Goal: Information Seeking & Learning: Learn about a topic

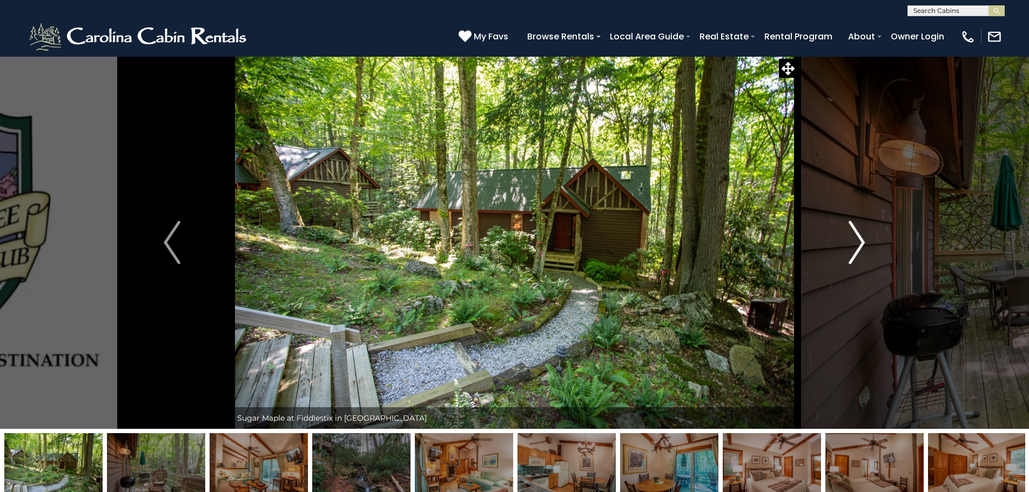
click at [845, 246] on button "Next" at bounding box center [857, 242] width 119 height 373
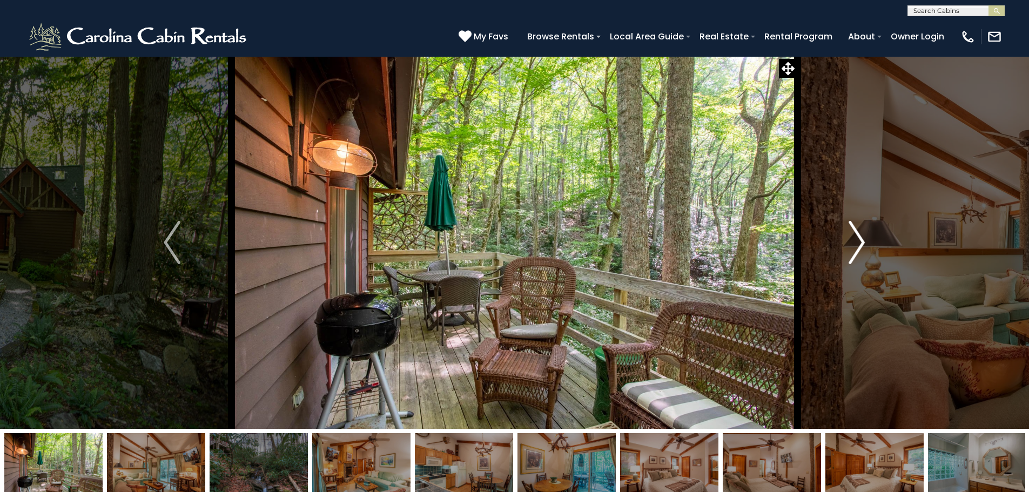
click at [872, 244] on button "Next" at bounding box center [857, 242] width 119 height 373
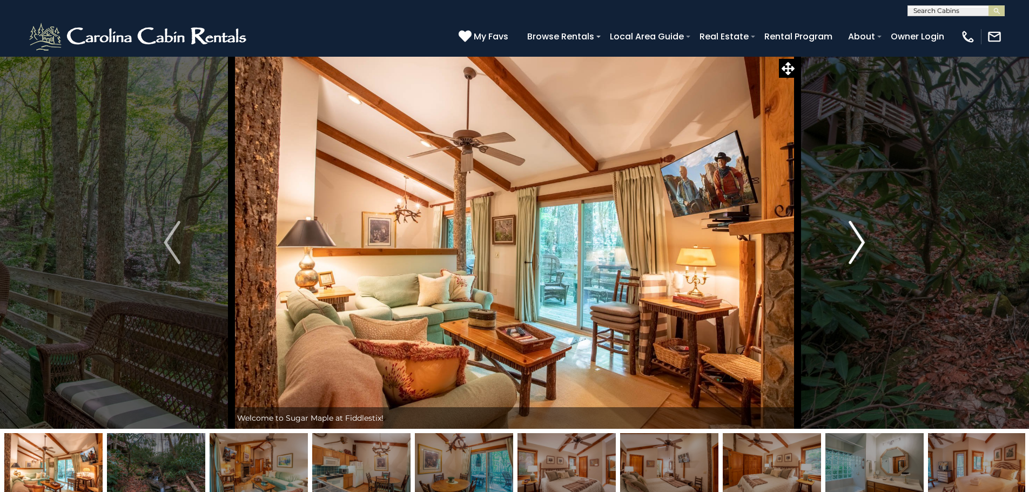
click at [866, 242] on button "Next" at bounding box center [857, 242] width 119 height 373
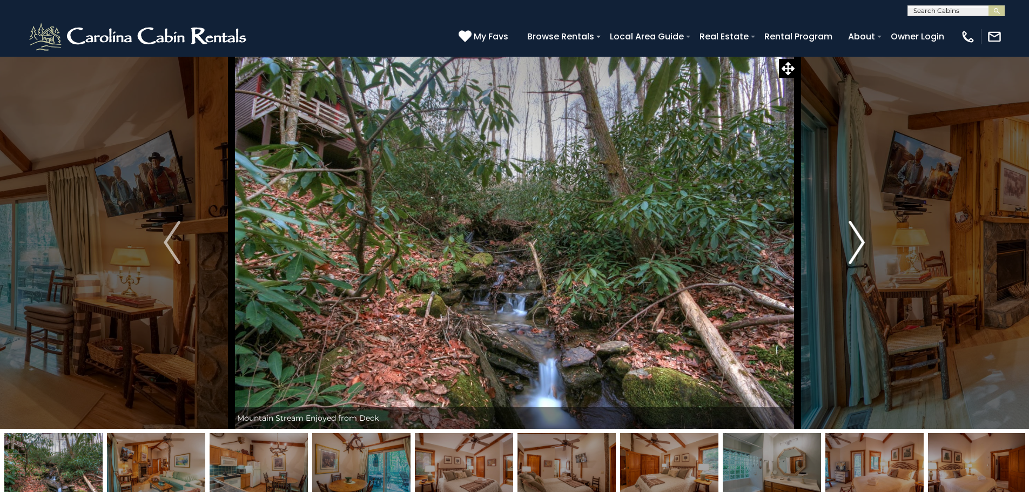
drag, startPoint x: 866, startPoint y: 242, endPoint x: 854, endPoint y: 243, distance: 11.4
click at [854, 243] on button "Next" at bounding box center [857, 242] width 119 height 373
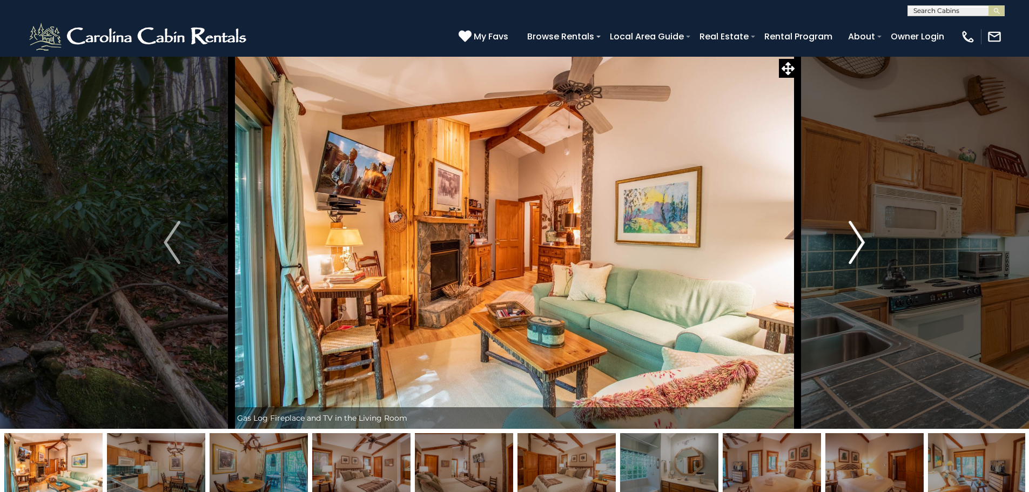
click at [854, 243] on img "Next" at bounding box center [857, 242] width 16 height 43
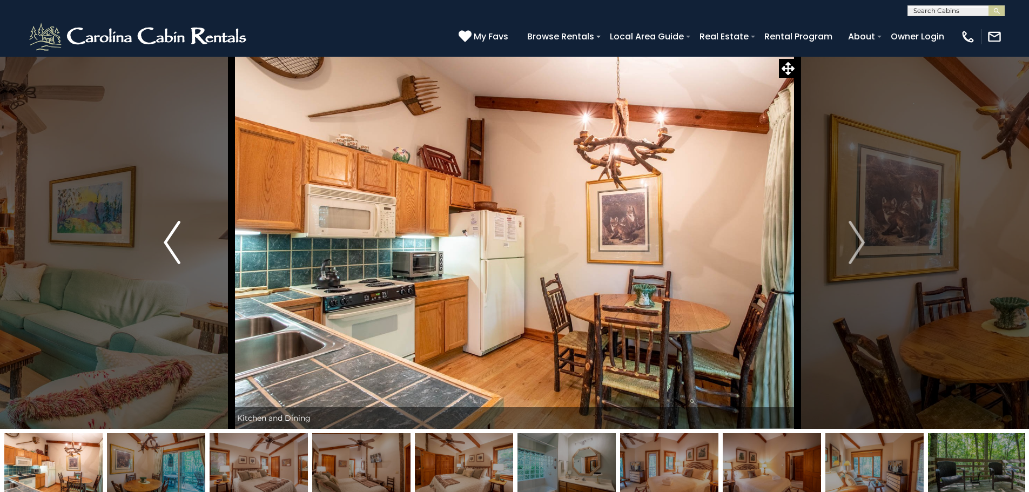
click at [166, 238] on img "Previous" at bounding box center [172, 242] width 16 height 43
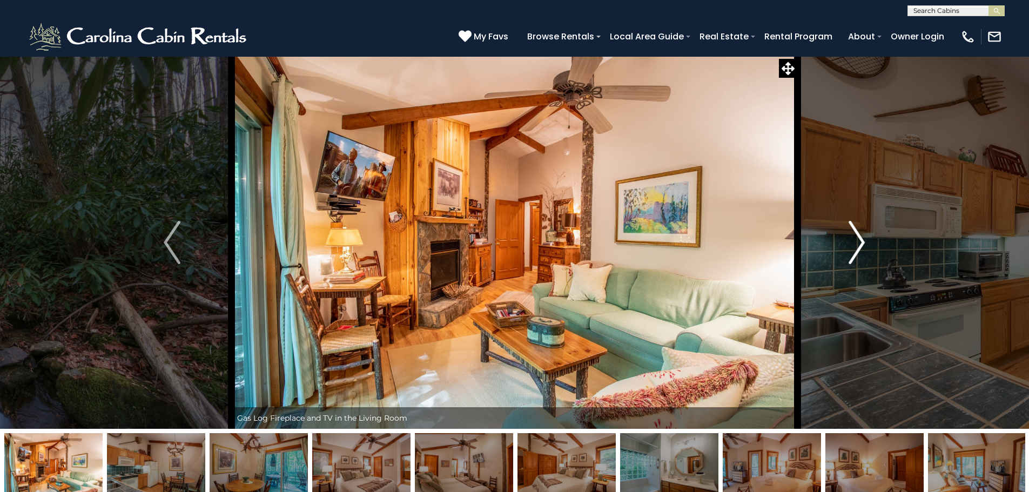
click at [862, 244] on img "Next" at bounding box center [857, 242] width 16 height 43
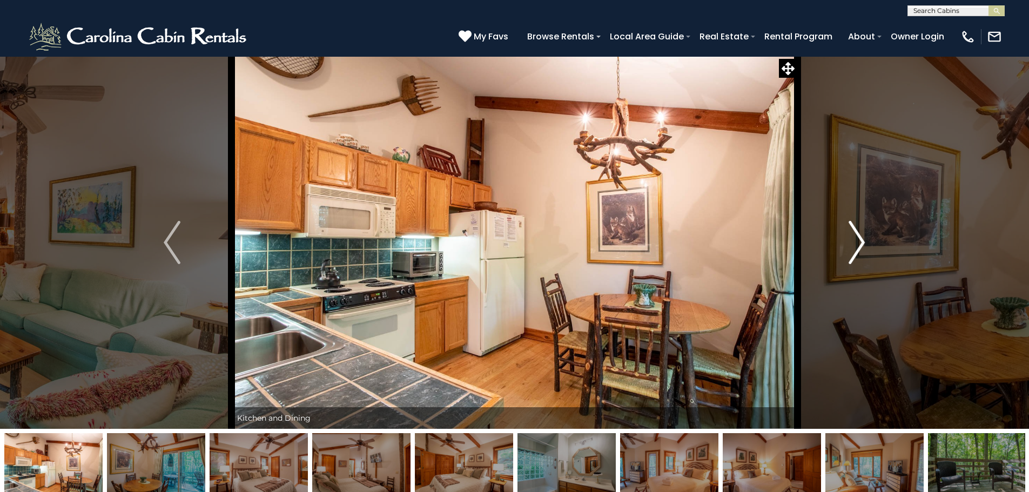
click at [862, 244] on img "Next" at bounding box center [857, 242] width 16 height 43
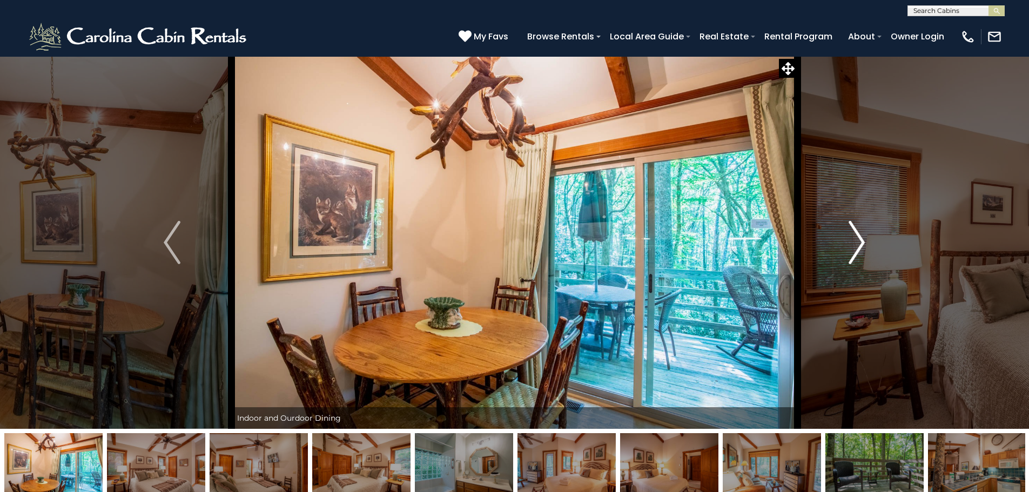
click at [862, 244] on img "Next" at bounding box center [857, 242] width 16 height 43
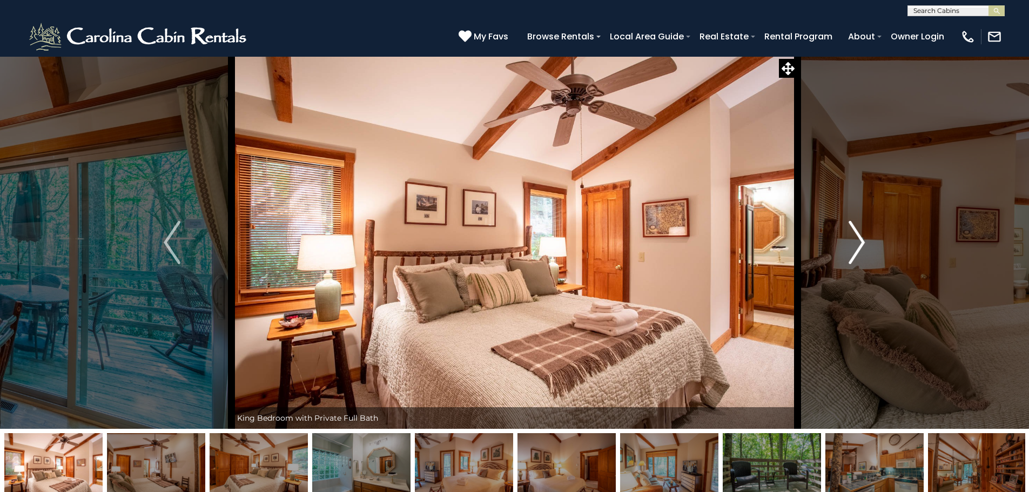
click at [862, 244] on img "Next" at bounding box center [857, 242] width 16 height 43
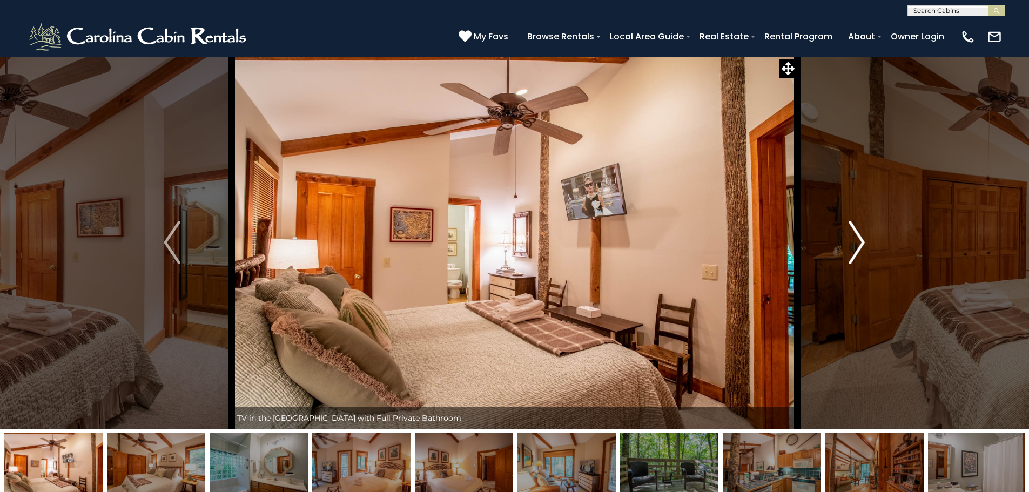
click at [876, 246] on button "Next" at bounding box center [857, 242] width 119 height 373
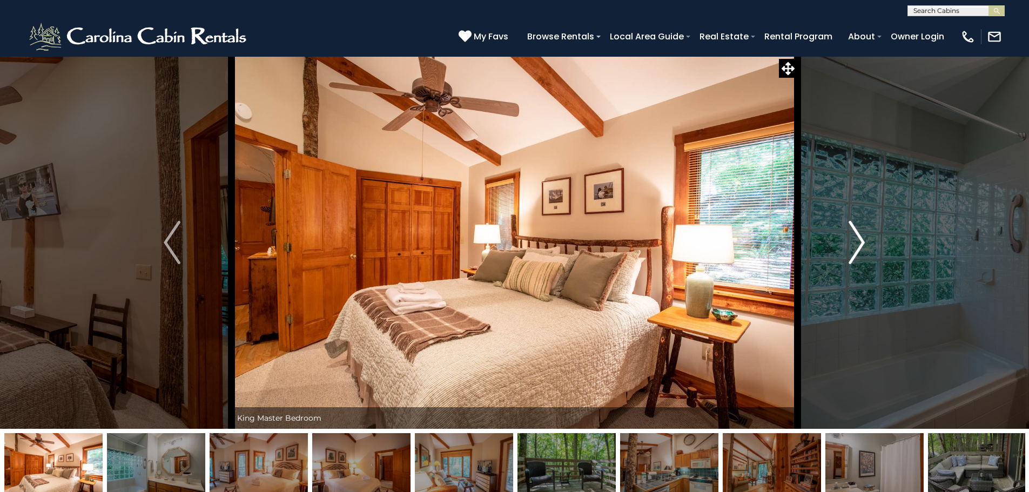
click at [874, 246] on button "Next" at bounding box center [857, 242] width 119 height 373
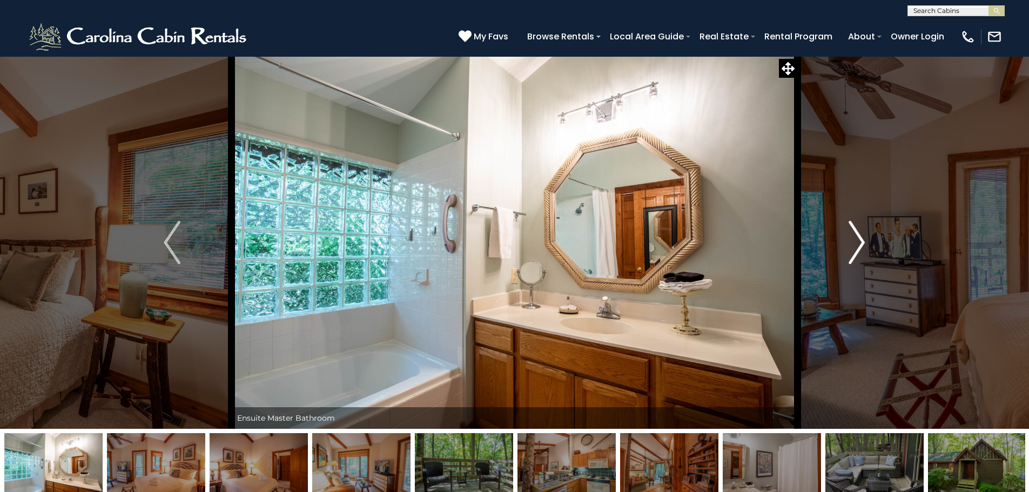
click at [861, 245] on img "Next" at bounding box center [857, 242] width 16 height 43
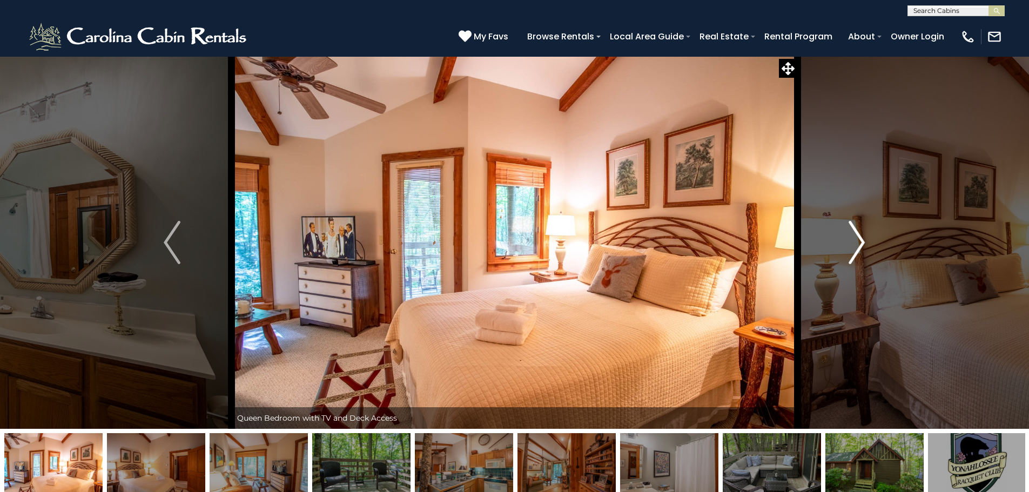
click at [864, 241] on img "Next" at bounding box center [857, 242] width 16 height 43
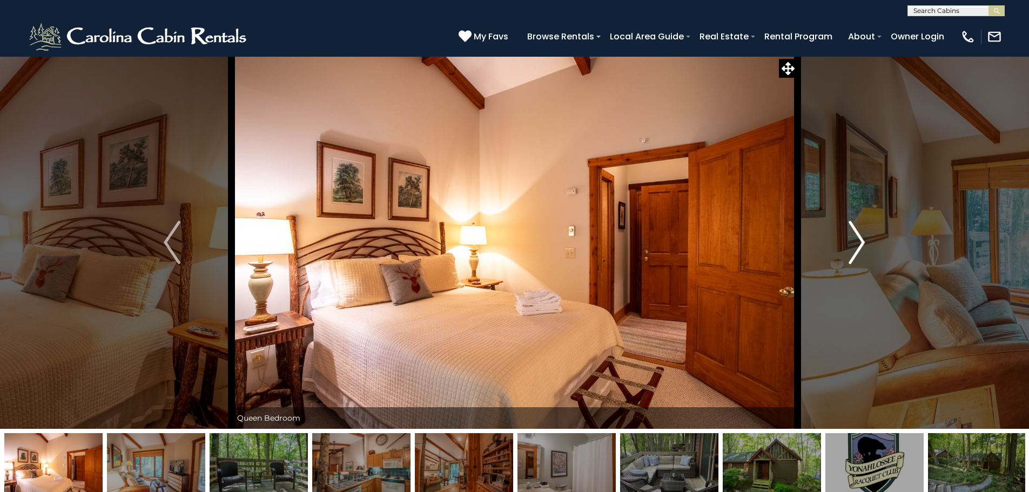
click at [867, 241] on button "Next" at bounding box center [857, 242] width 119 height 373
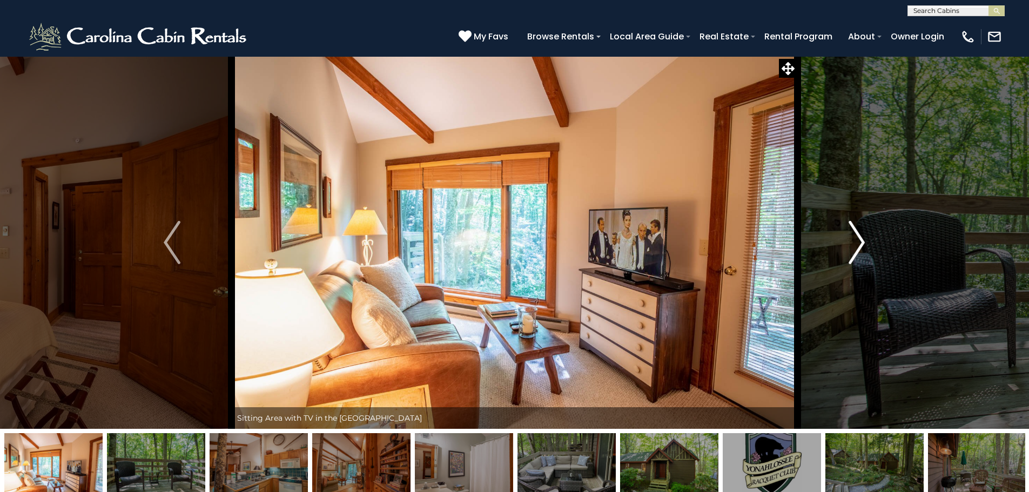
click at [867, 241] on button "Next" at bounding box center [857, 242] width 119 height 373
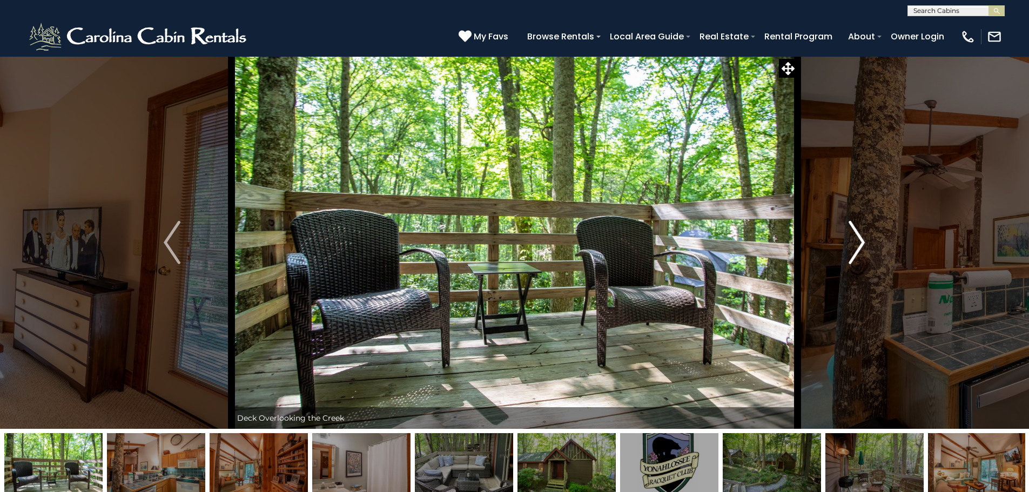
click at [863, 241] on button "Next" at bounding box center [857, 242] width 119 height 373
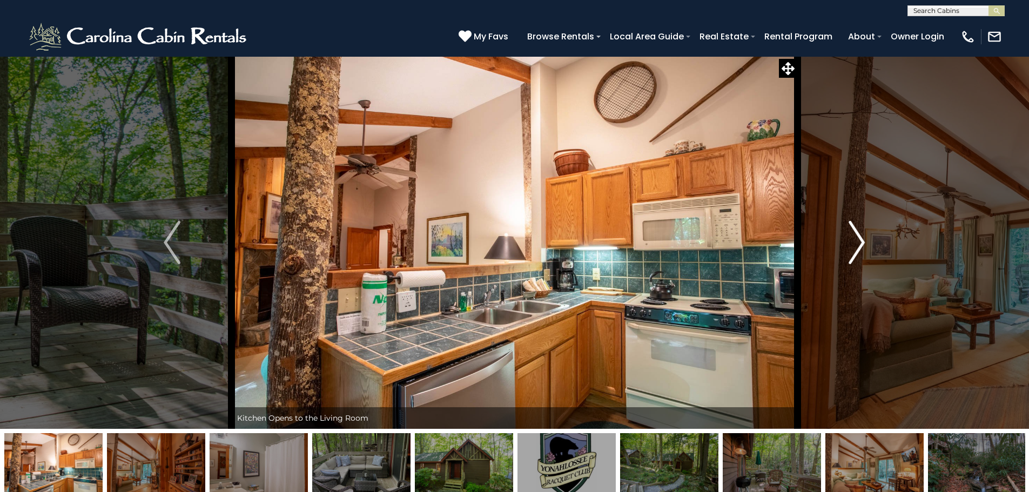
click at [863, 241] on img "Next" at bounding box center [857, 242] width 16 height 43
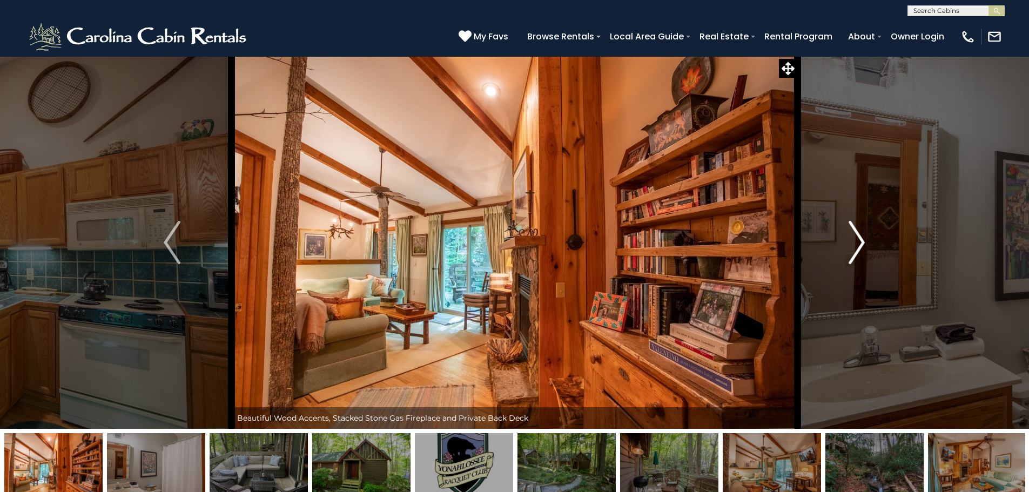
click at [856, 232] on img "Next" at bounding box center [857, 242] width 16 height 43
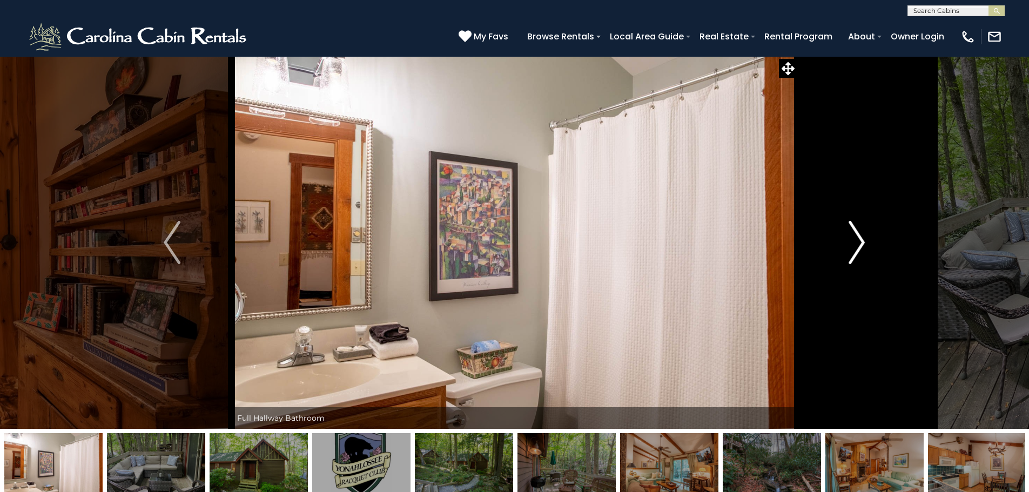
click at [856, 232] on img "Next" at bounding box center [857, 242] width 16 height 43
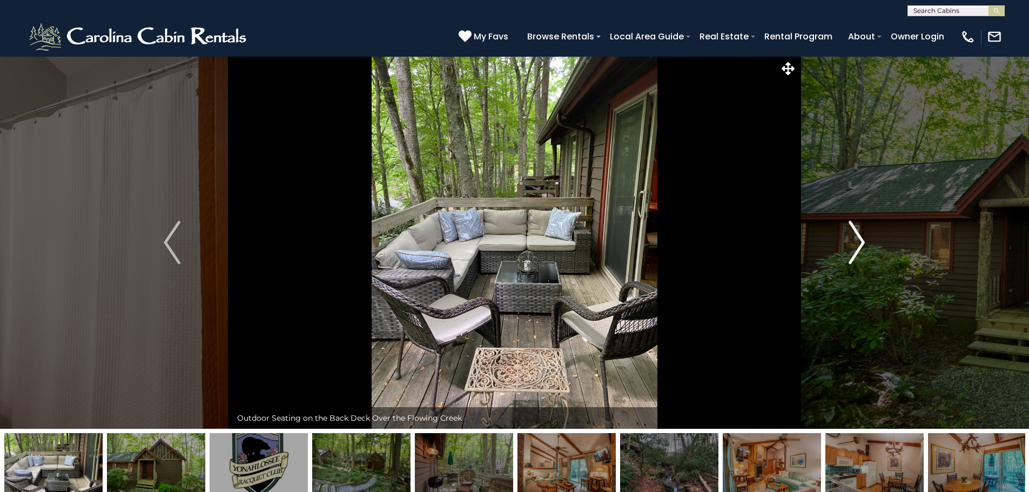
click at [841, 238] on button "Next" at bounding box center [857, 242] width 119 height 373
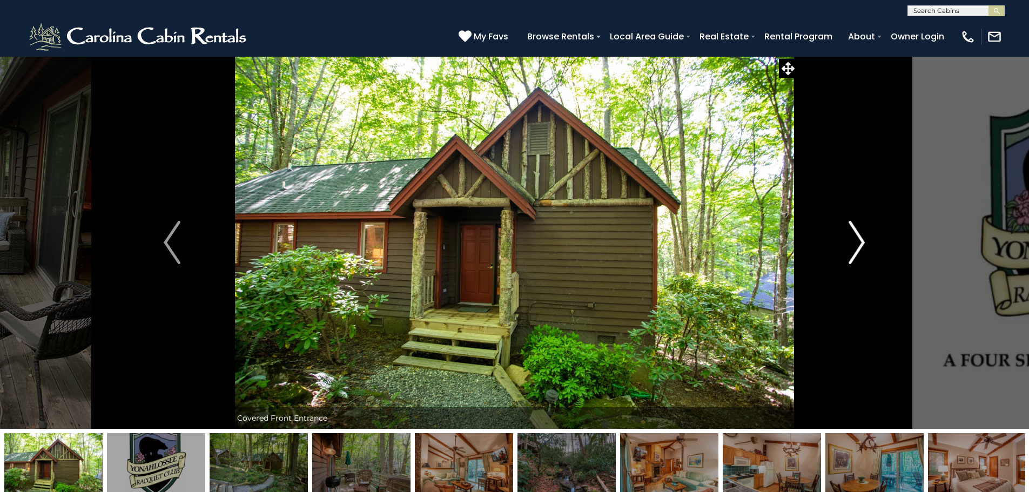
click at [853, 239] on img "Next" at bounding box center [857, 242] width 16 height 43
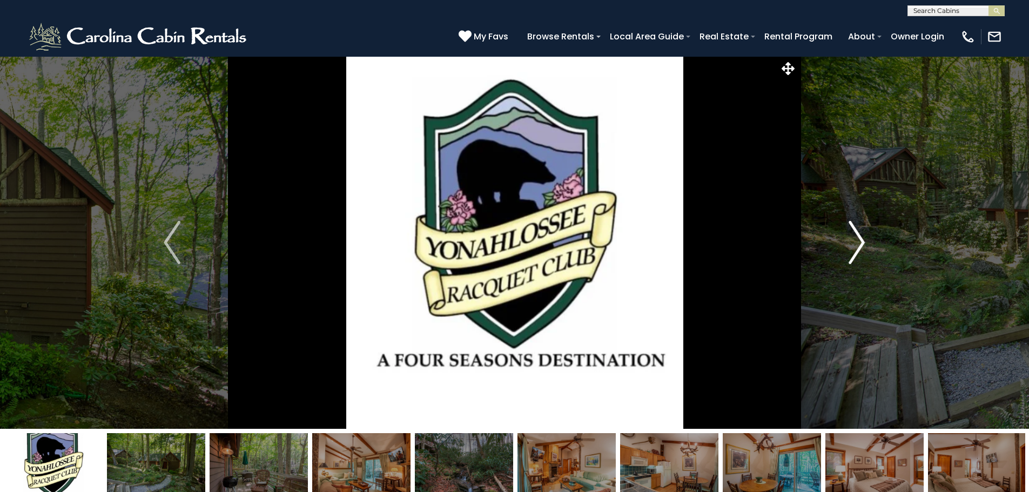
click at [859, 240] on img "Next" at bounding box center [857, 242] width 16 height 43
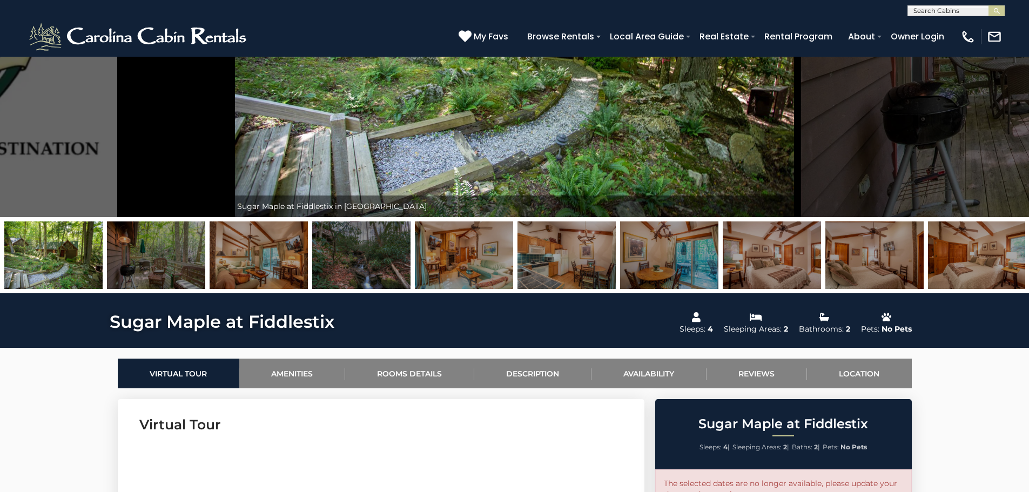
scroll to position [469, 0]
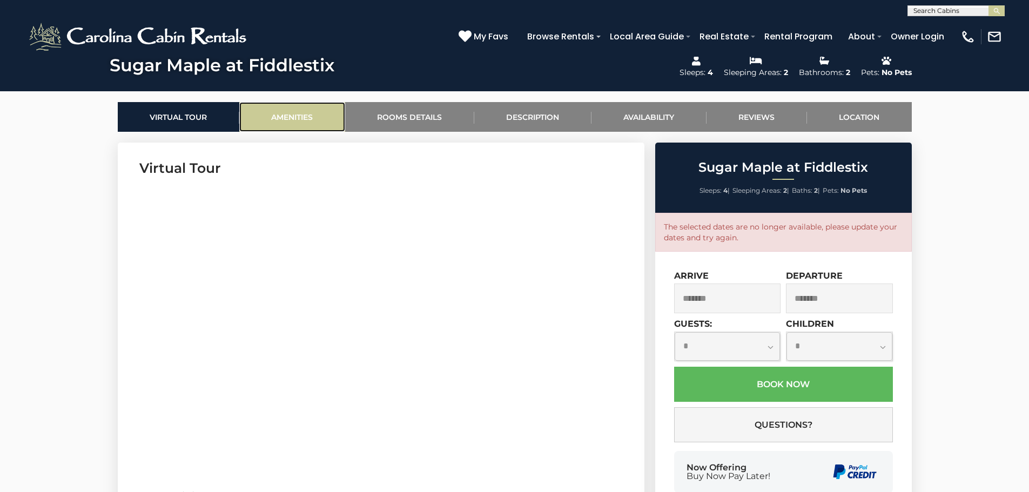
click at [287, 115] on link "Amenities" at bounding box center [292, 117] width 106 height 30
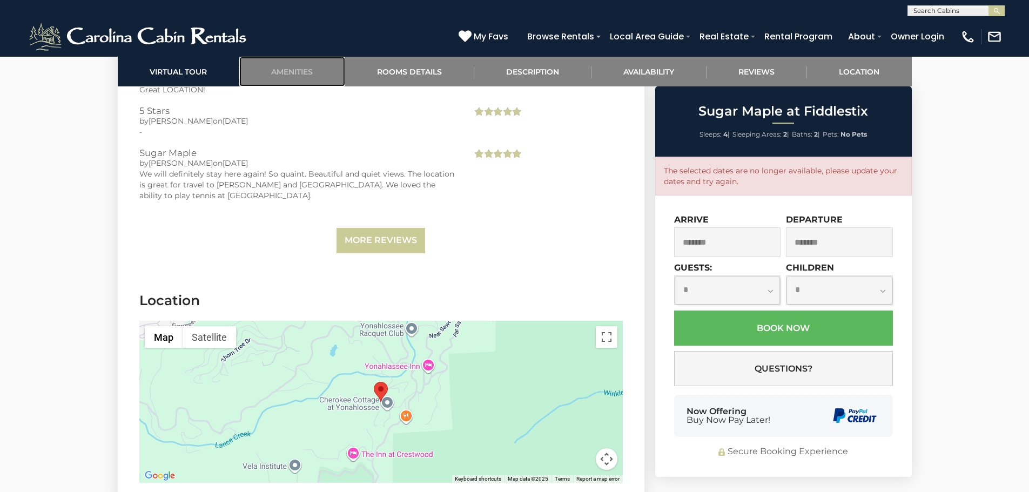
scroll to position [2426, 0]
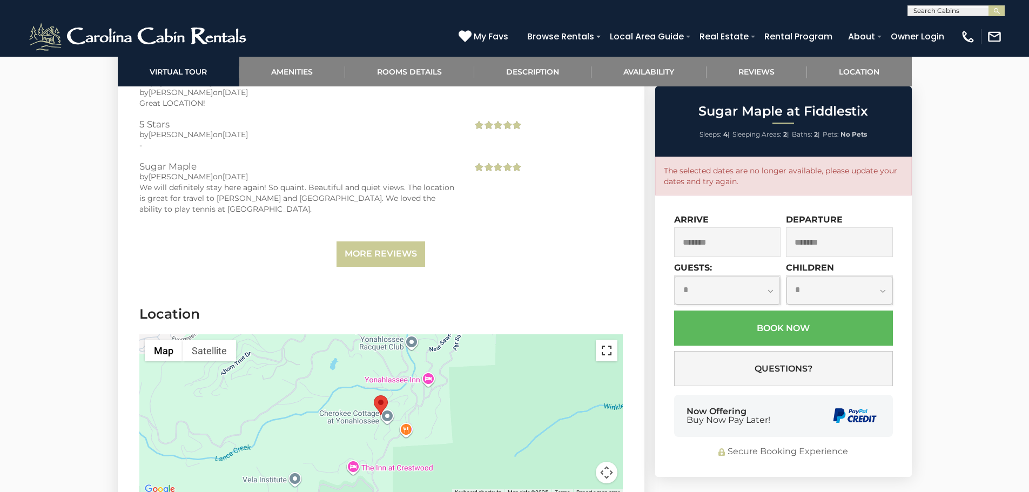
click at [607, 342] on button "Toggle fullscreen view" at bounding box center [607, 351] width 22 height 22
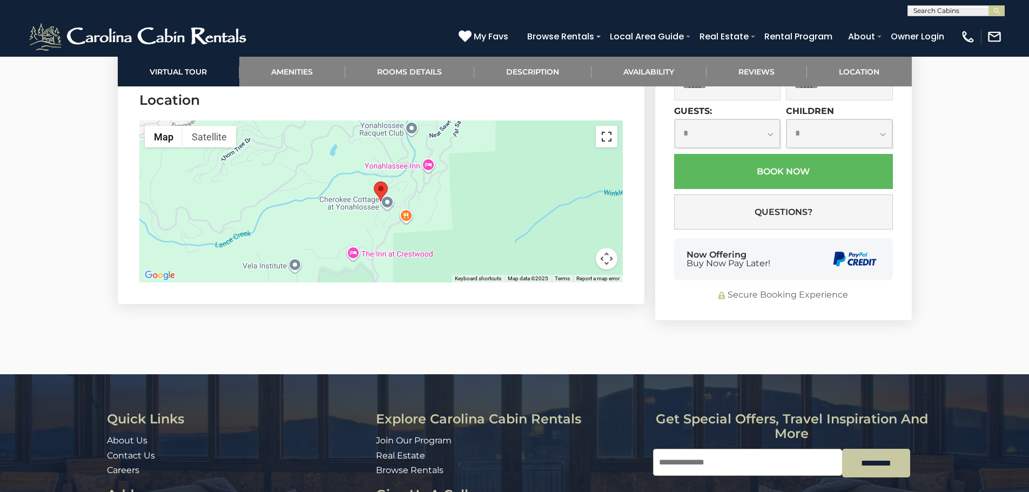
scroll to position [2554, 0]
